Goal: Find specific page/section: Find specific page/section

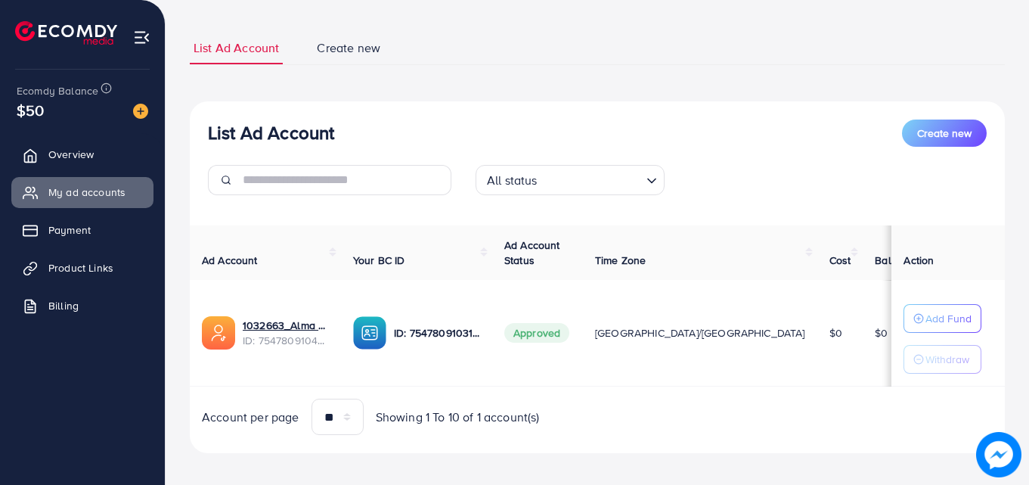
scroll to position [91, 0]
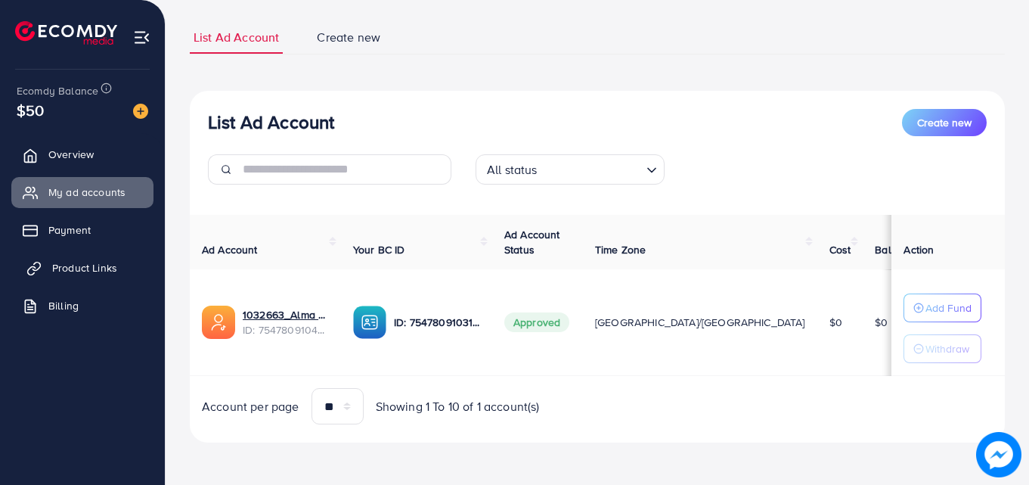
click at [77, 256] on link "Product Links" at bounding box center [82, 267] width 142 height 30
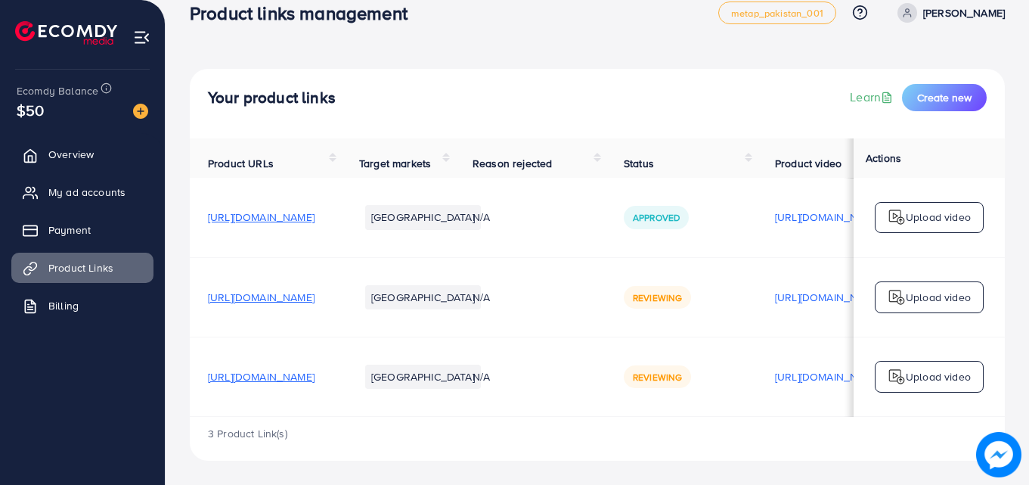
click at [571, 231] on td "N/A" at bounding box center [529, 217] width 151 height 79
click at [605, 215] on td "N/A" at bounding box center [529, 217] width 151 height 79
click at [481, 206] on li "[GEOGRAPHIC_DATA]" at bounding box center [423, 217] width 116 height 24
